Goal: Task Accomplishment & Management: Complete application form

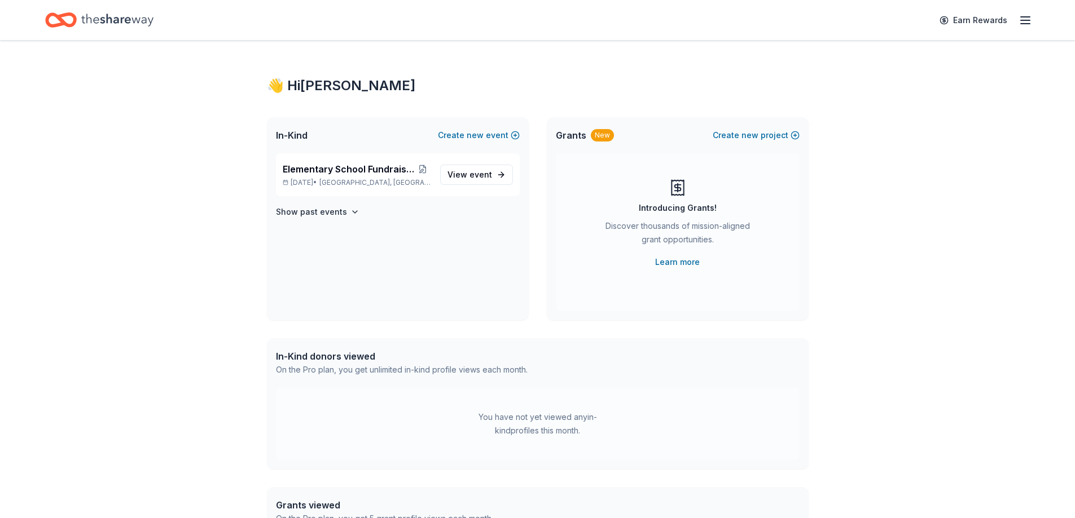
click at [367, 177] on div "Elementary School Fundraiser/ Tricky Tray Apr 17, 2026 • Pequannock Township, NJ" at bounding box center [357, 174] width 148 height 25
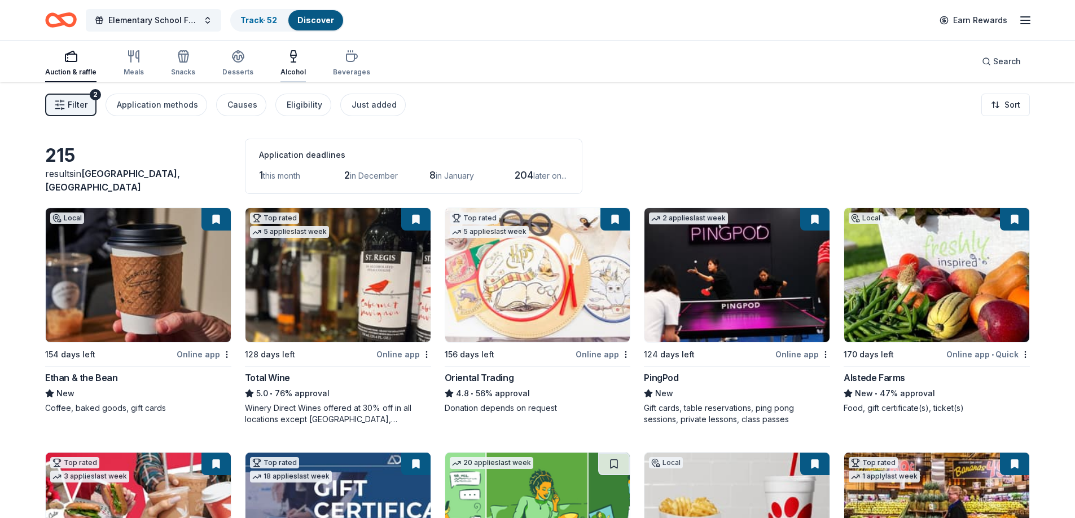
click at [296, 64] on div "Alcohol" at bounding box center [292, 63] width 25 height 27
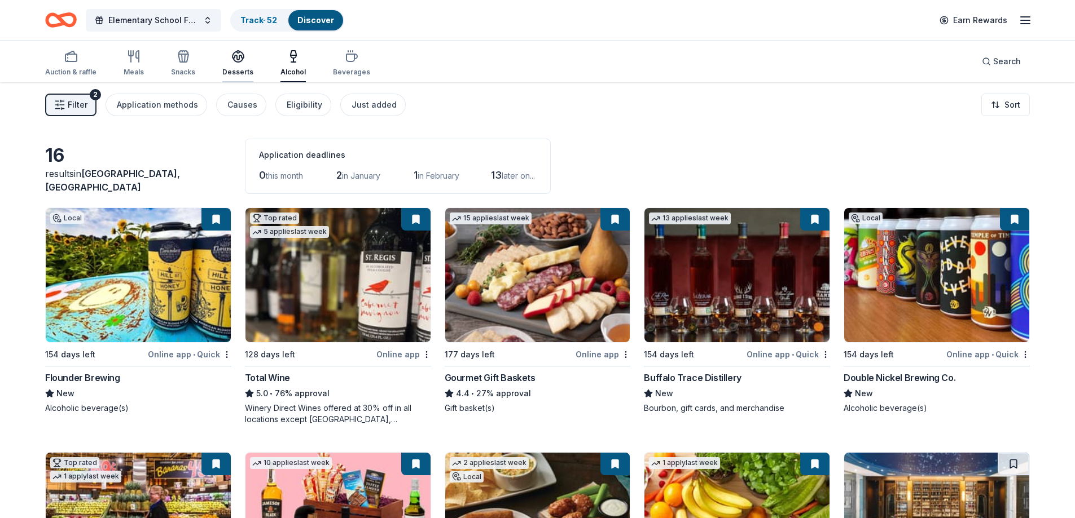
click at [239, 68] on div "Desserts" at bounding box center [237, 72] width 31 height 9
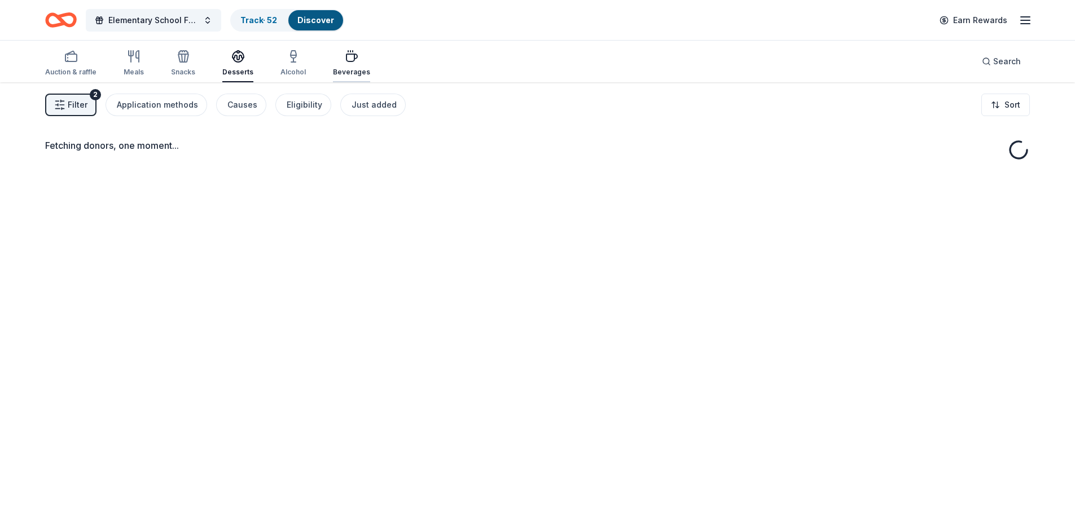
click at [346, 69] on div "Beverages" at bounding box center [351, 72] width 37 height 9
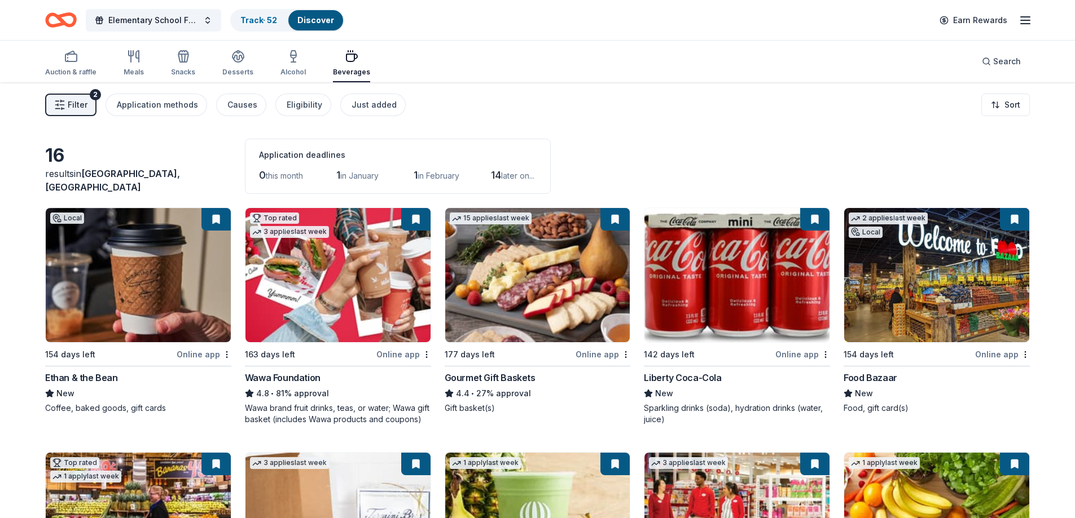
click at [84, 106] on span "Filter" at bounding box center [78, 105] width 20 height 14
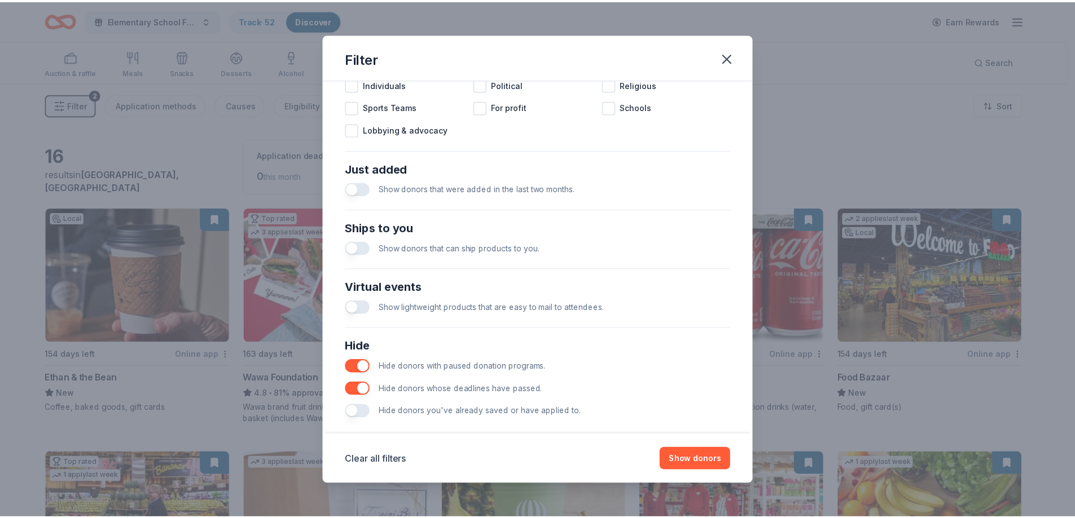
scroll to position [388, 0]
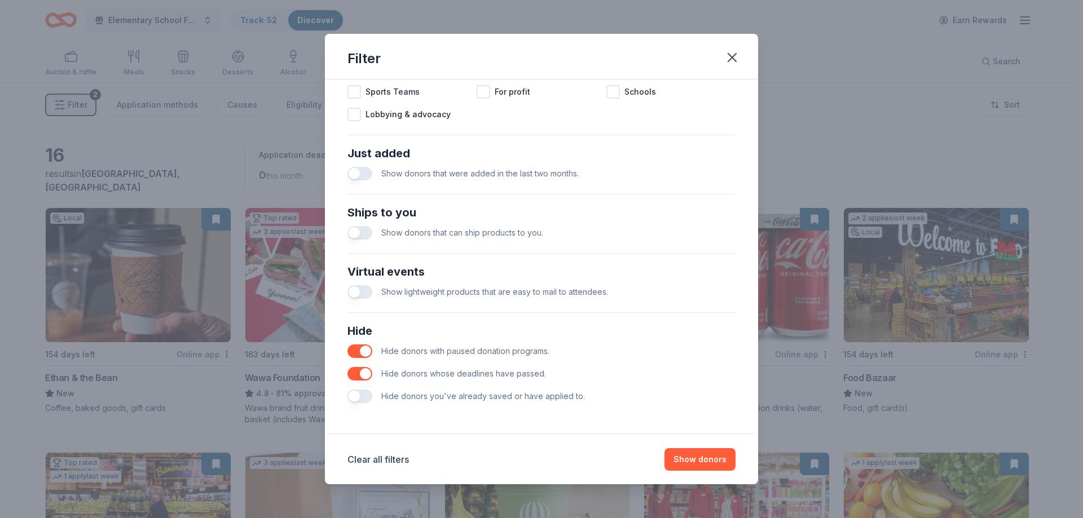
click at [363, 398] on button "button" at bounding box center [360, 397] width 25 height 14
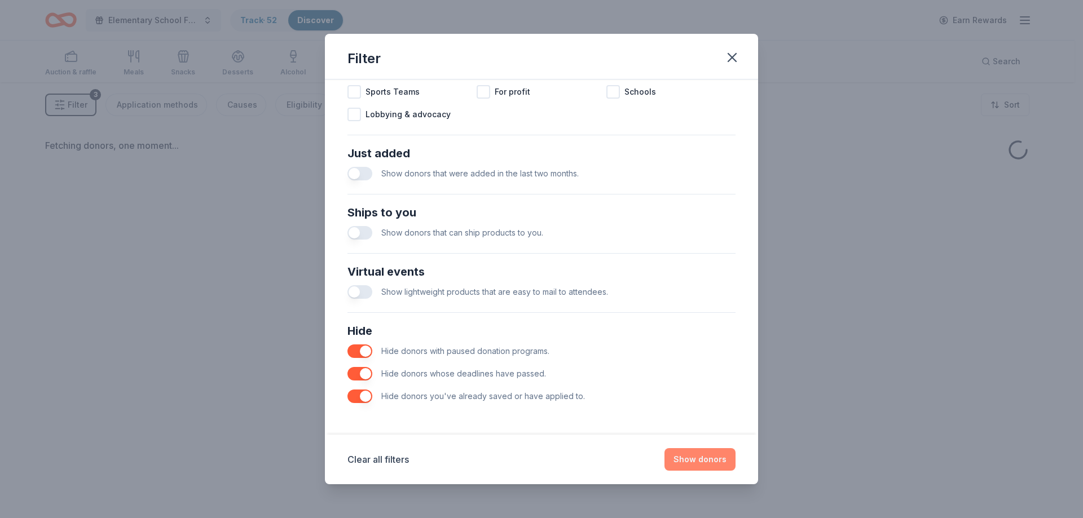
click at [719, 460] on button "Show donors" at bounding box center [700, 460] width 71 height 23
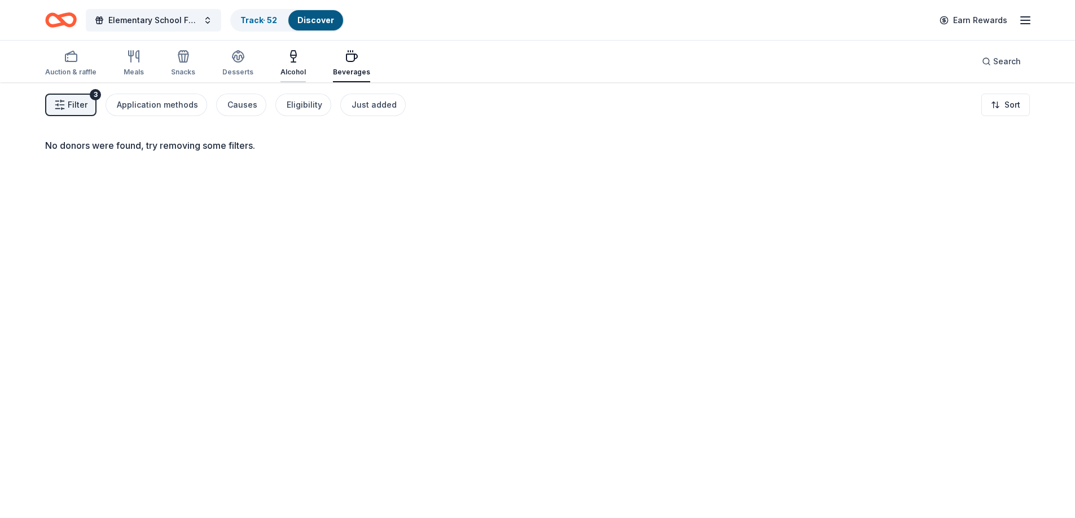
click at [289, 72] on div "Alcohol" at bounding box center [292, 72] width 25 height 9
click at [233, 68] on div "Desserts" at bounding box center [237, 72] width 31 height 9
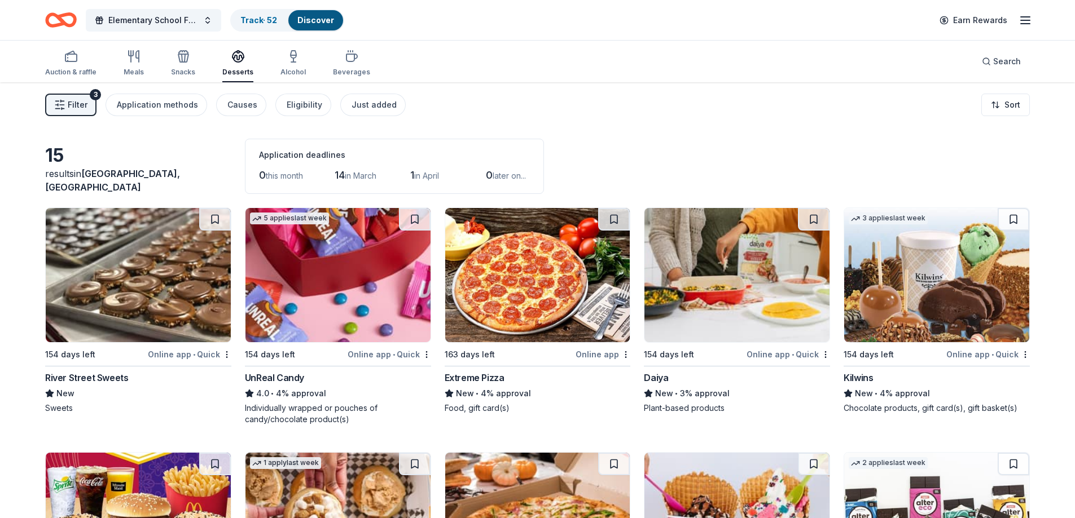
click at [186, 300] on img at bounding box center [138, 275] width 185 height 134
click at [357, 276] on img at bounding box center [337, 275] width 185 height 134
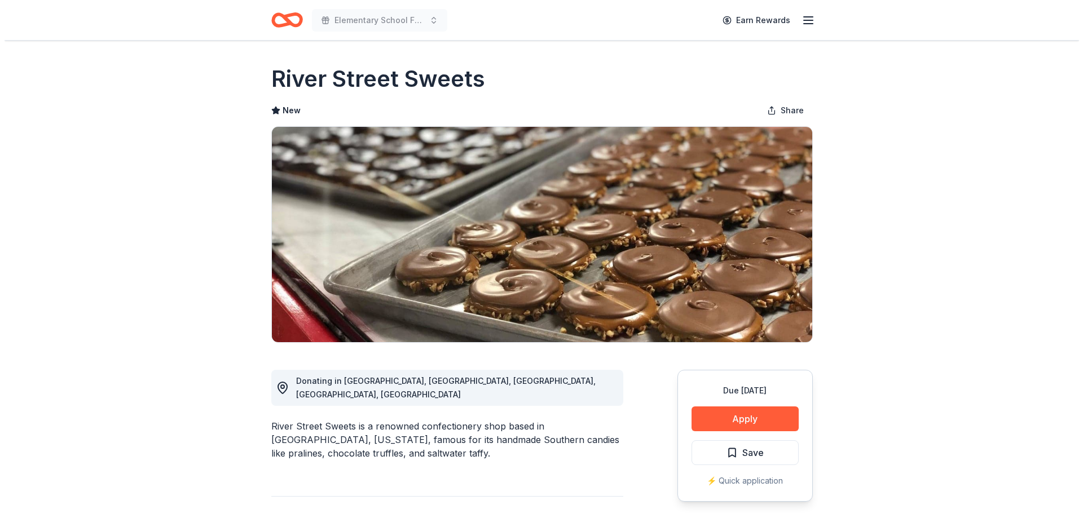
scroll to position [113, 0]
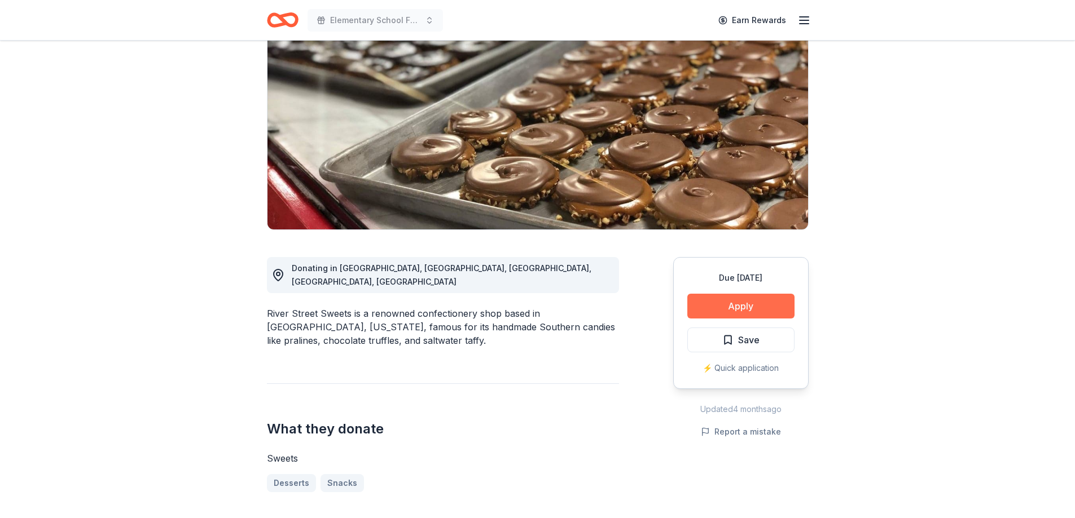
click at [755, 307] on button "Apply" at bounding box center [740, 306] width 107 height 25
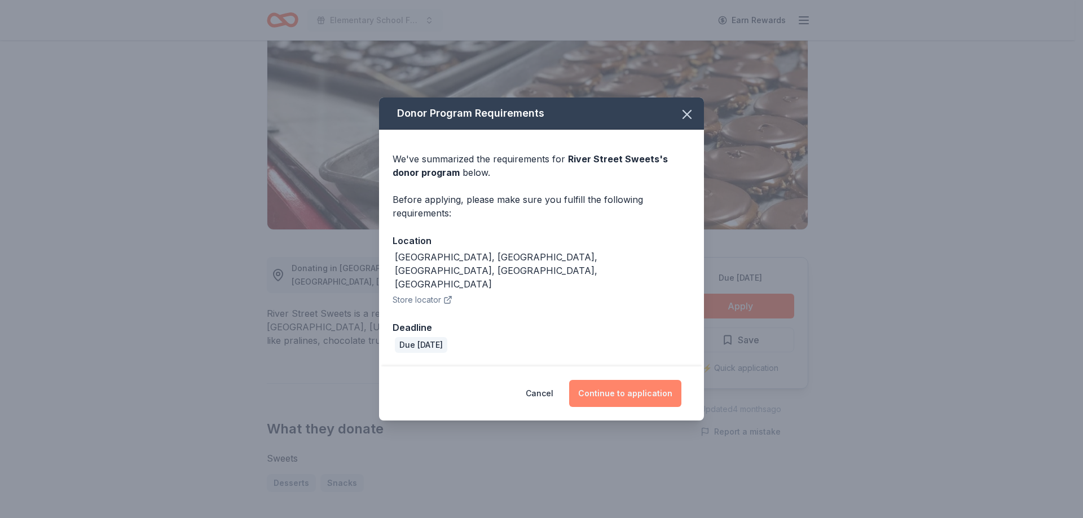
click at [614, 385] on button "Continue to application" at bounding box center [625, 393] width 112 height 27
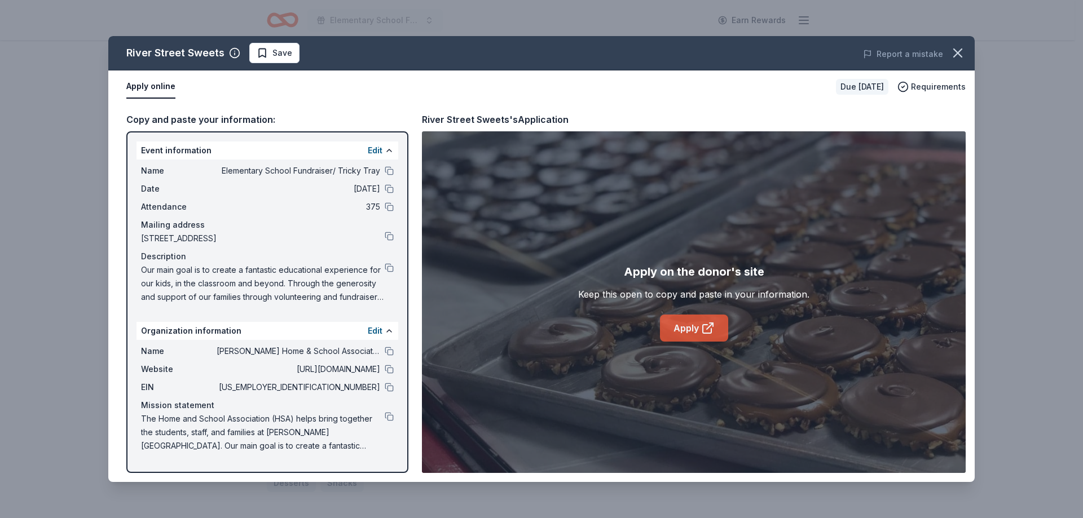
click at [698, 331] on link "Apply" at bounding box center [694, 328] width 68 height 27
click at [391, 266] on button at bounding box center [389, 267] width 9 height 9
click at [279, 55] on span "Save" at bounding box center [282, 53] width 20 height 14
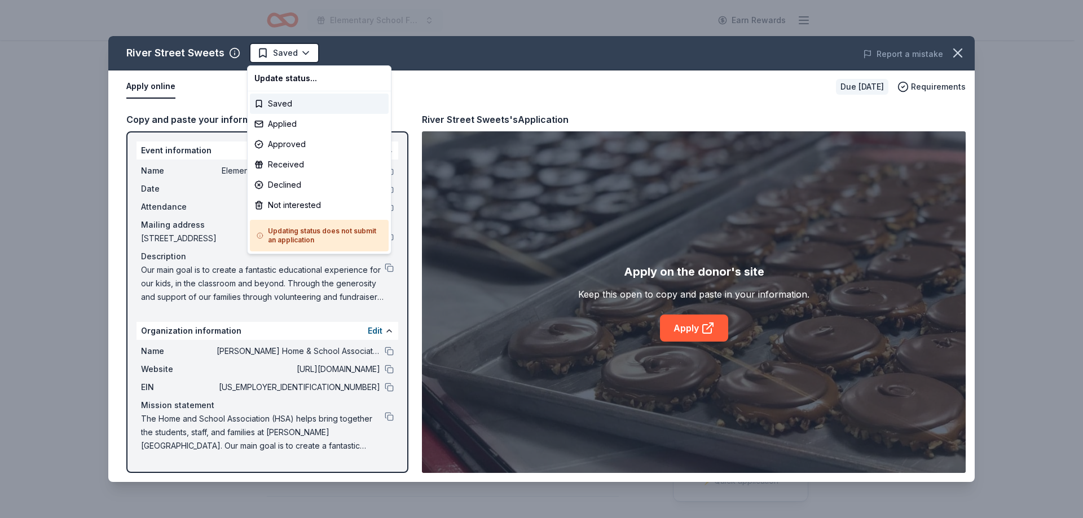
click at [279, 55] on html "Elementary School Fundraiser/ Tricky Tray Earn Rewards Due [DATE] [GEOGRAPHIC_D…" at bounding box center [541, 259] width 1083 height 518
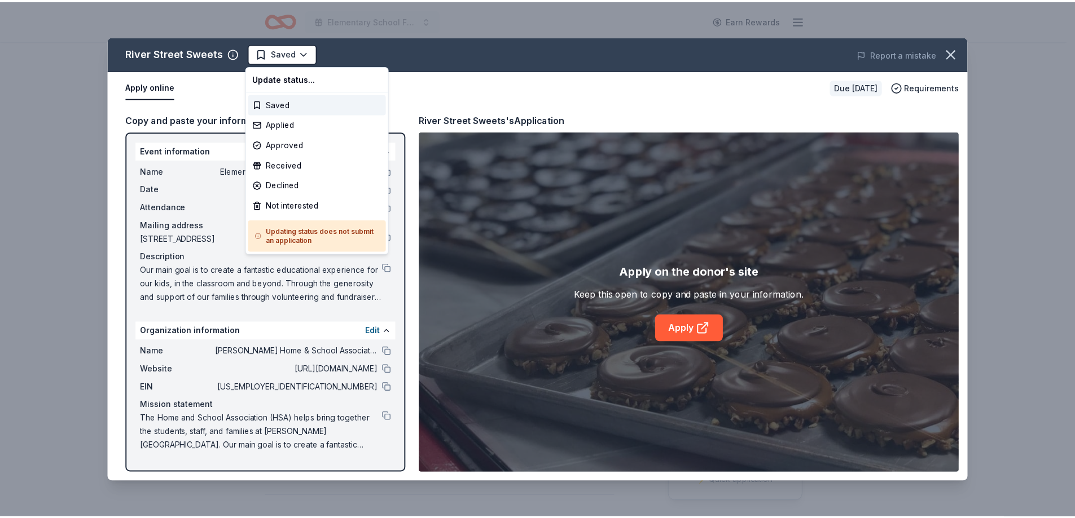
scroll to position [0, 0]
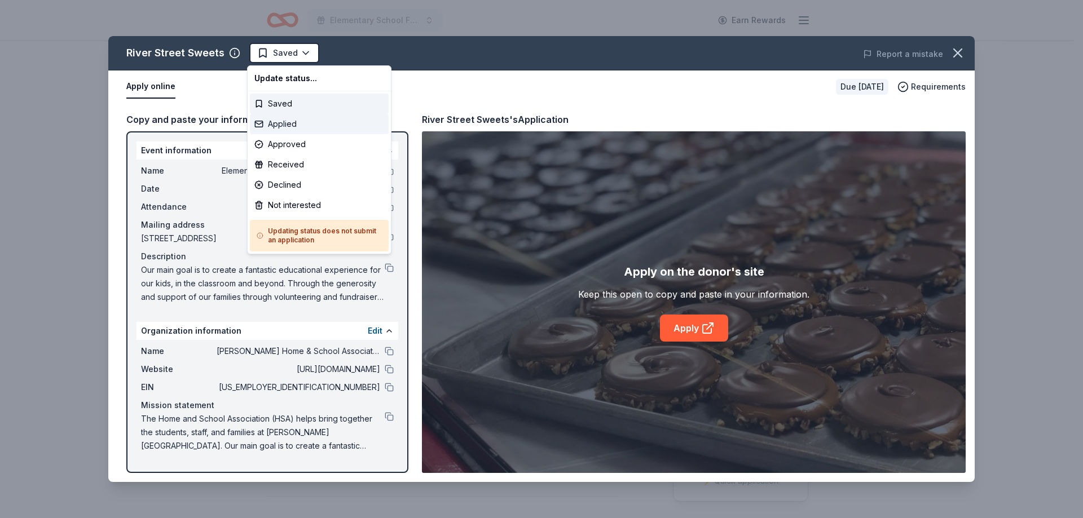
click at [293, 127] on div "Applied" at bounding box center [319, 124] width 139 height 20
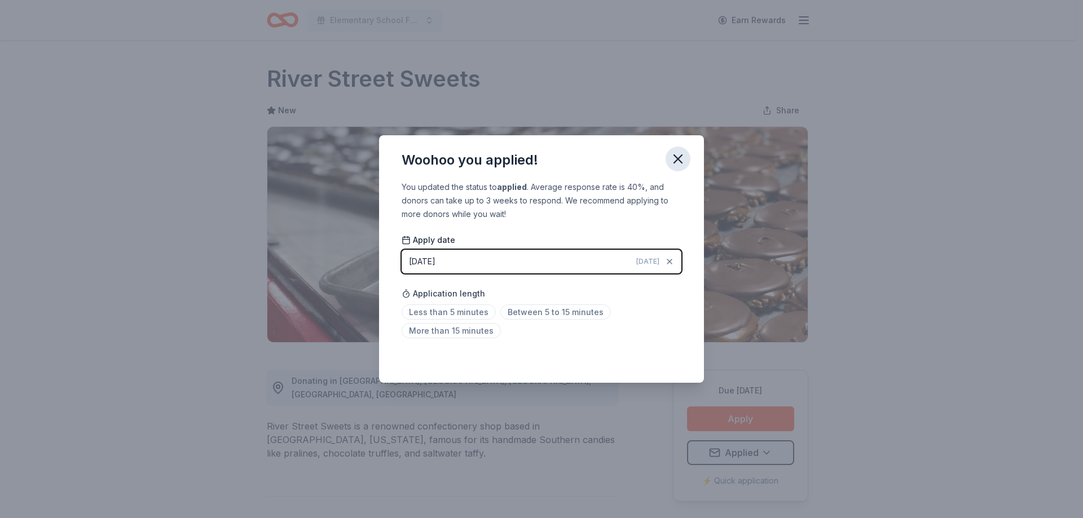
click at [682, 159] on icon "button" at bounding box center [678, 159] width 16 height 16
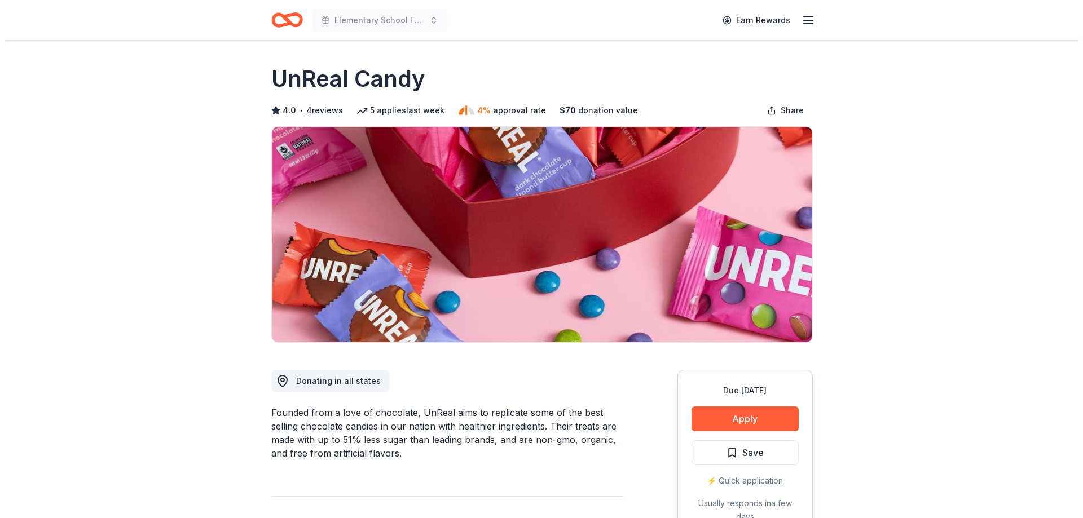
scroll to position [169, 0]
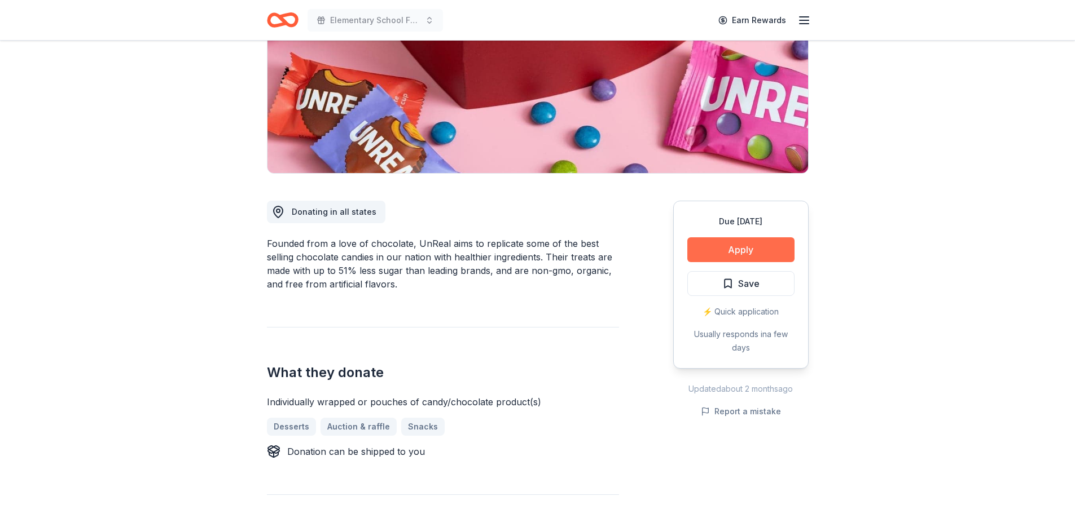
click at [720, 253] on button "Apply" at bounding box center [740, 250] width 107 height 25
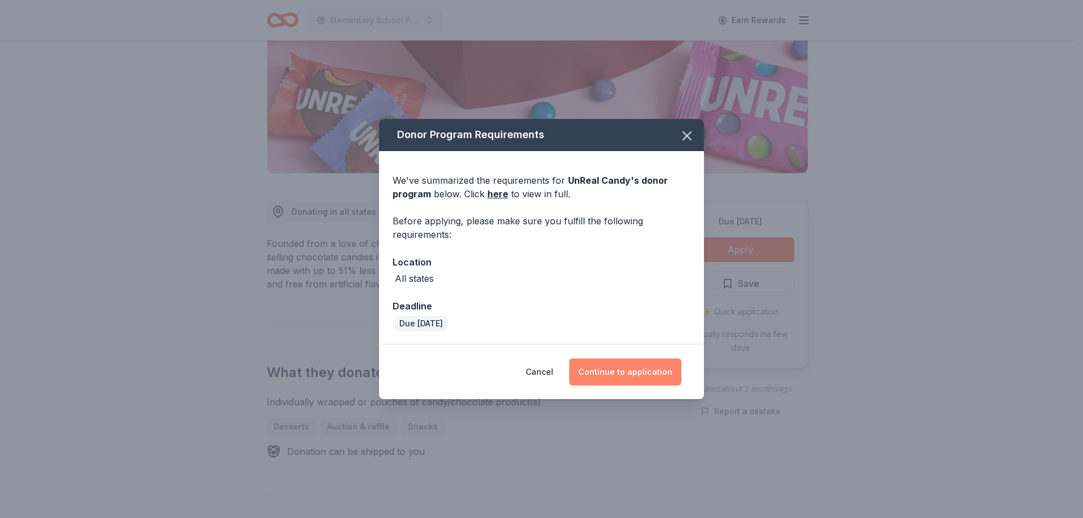
click at [623, 386] on button "Continue to application" at bounding box center [625, 372] width 112 height 27
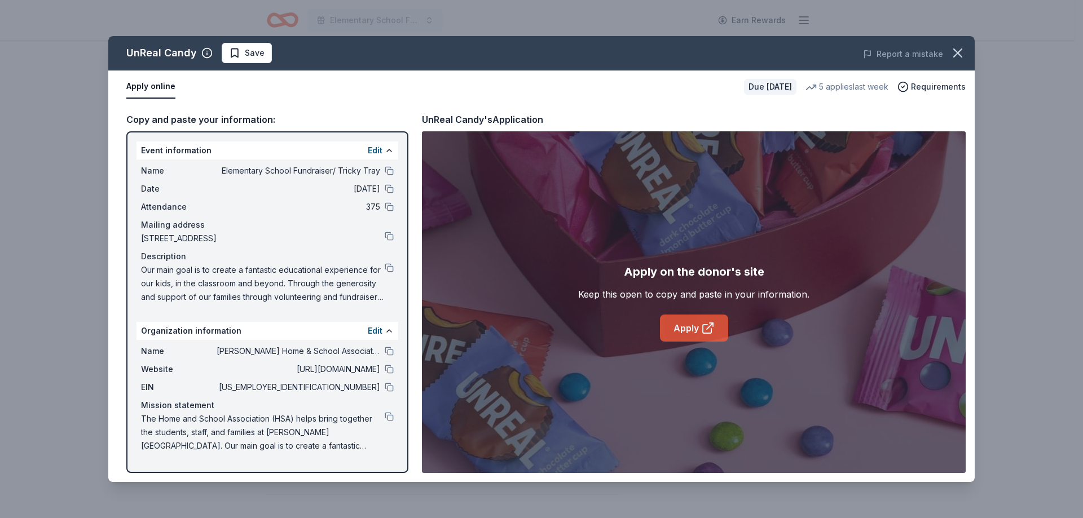
click at [684, 326] on link "Apply" at bounding box center [694, 328] width 68 height 27
click at [389, 173] on button at bounding box center [389, 170] width 9 height 9
